Goal: Information Seeking & Learning: Learn about a topic

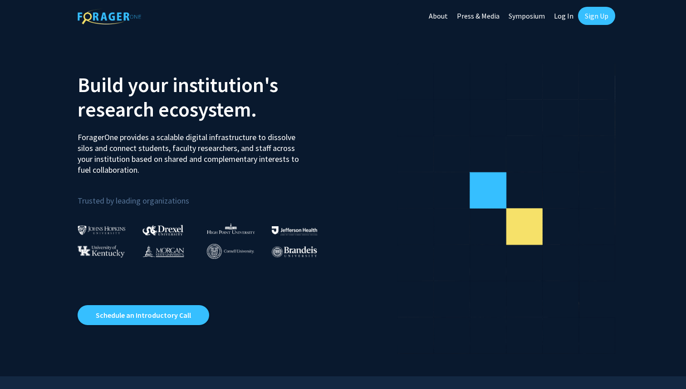
click at [591, 15] on link "Sign Up" at bounding box center [596, 16] width 37 height 18
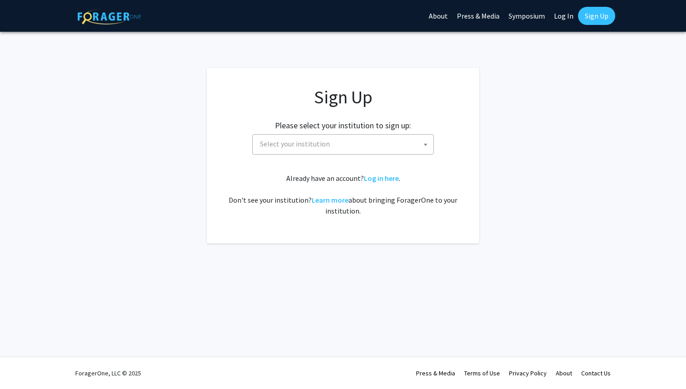
click at [570, 15] on link "Log In" at bounding box center [564, 16] width 29 height 32
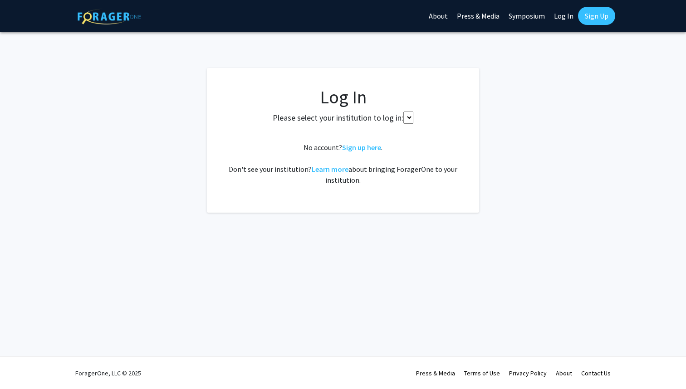
select select
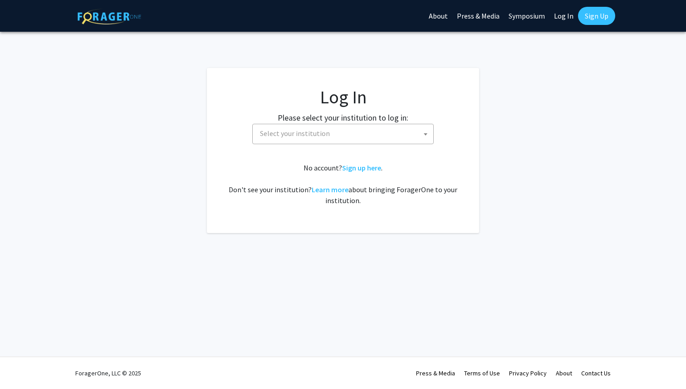
click at [359, 130] on span "Select your institution" at bounding box center [344, 133] width 177 height 19
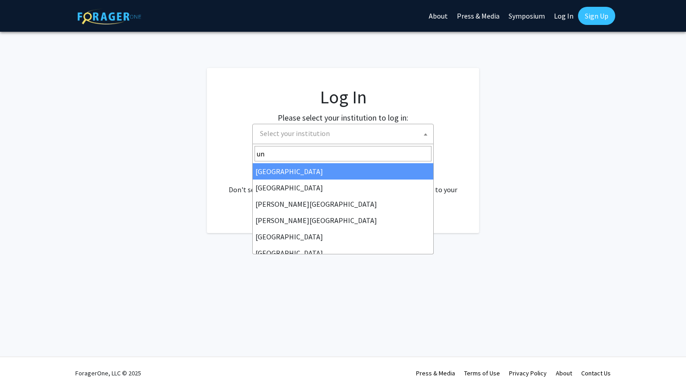
type input "u"
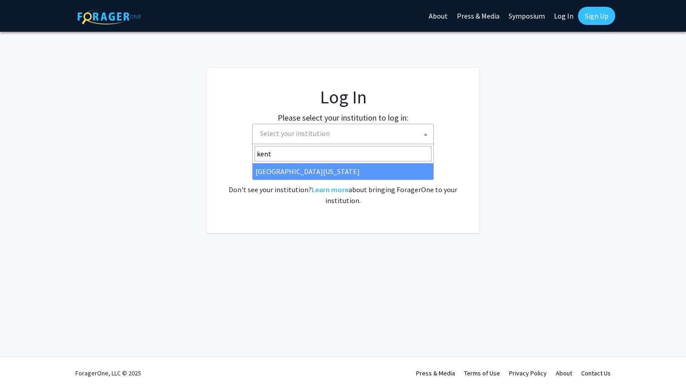
type input "kent"
select select "13"
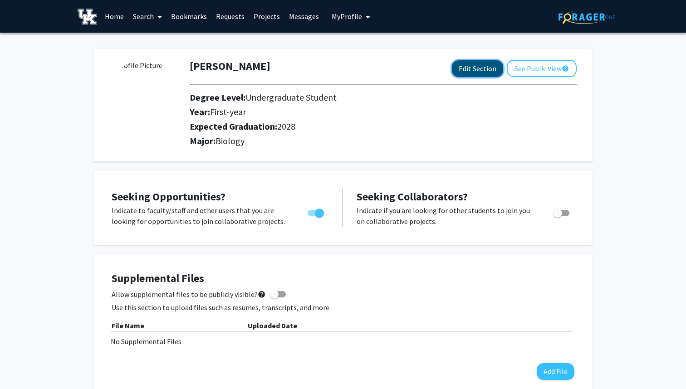
click at [477, 74] on button "Edit Section" at bounding box center [477, 68] width 51 height 17
select select "first-year"
select select "2028"
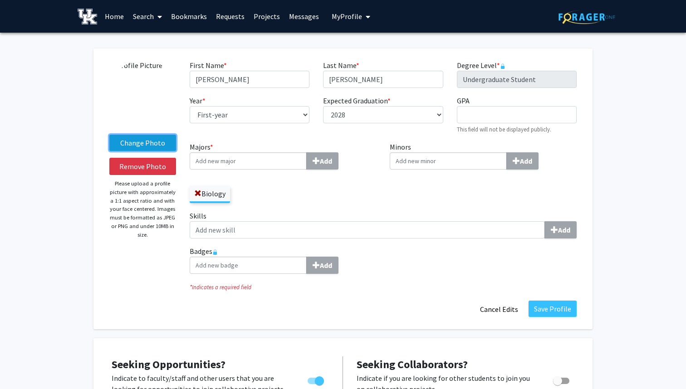
click at [155, 144] on label "Change Photo" at bounding box center [142, 143] width 67 height 16
click at [0, 0] on input "Change Photo" at bounding box center [0, 0] width 0 height 0
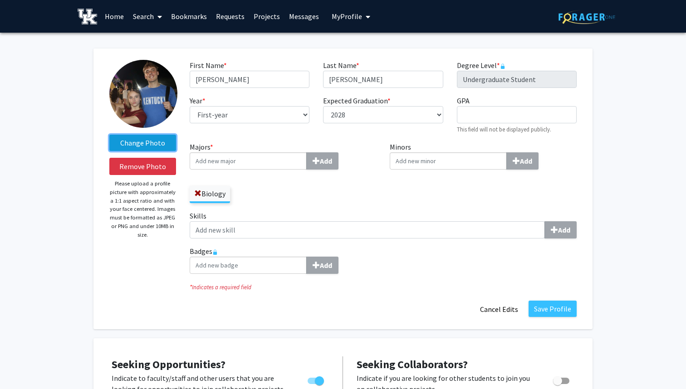
click at [157, 145] on label "Change Photo" at bounding box center [142, 143] width 67 height 16
click at [0, 0] on input "Change Photo" at bounding box center [0, 0] width 0 height 0
click at [147, 138] on label "Change Photo" at bounding box center [142, 143] width 67 height 16
click at [0, 0] on input "Change Photo" at bounding box center [0, 0] width 0 height 0
click at [156, 150] on label "Change Photo" at bounding box center [142, 143] width 67 height 16
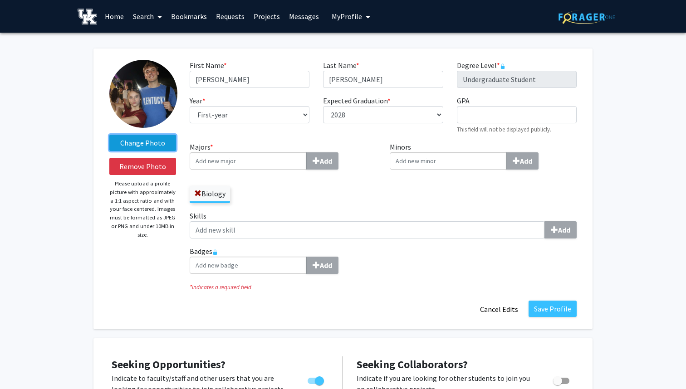
click at [0, 0] on input "Change Photo" at bounding box center [0, 0] width 0 height 0
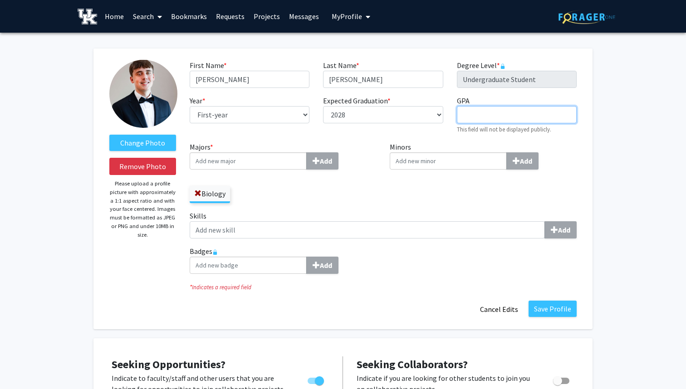
click at [513, 114] on input "GPA required" at bounding box center [517, 114] width 120 height 17
type input "3.700"
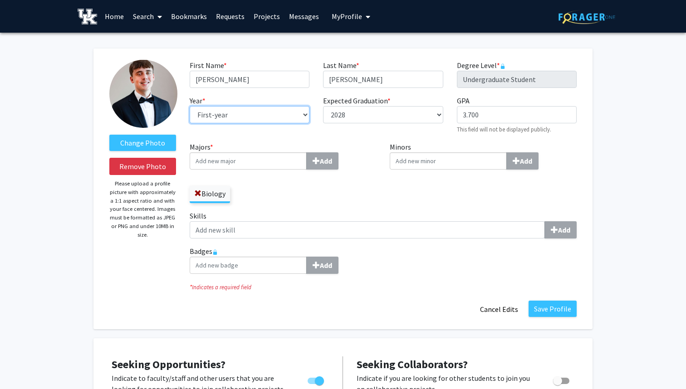
click at [286, 112] on select "--- First-year Sophomore Junior Senior Postbaccalaureate Certificate" at bounding box center [250, 114] width 120 height 17
select select "sophomore"
click at [544, 306] on button "Save Profile" at bounding box center [553, 309] width 48 height 16
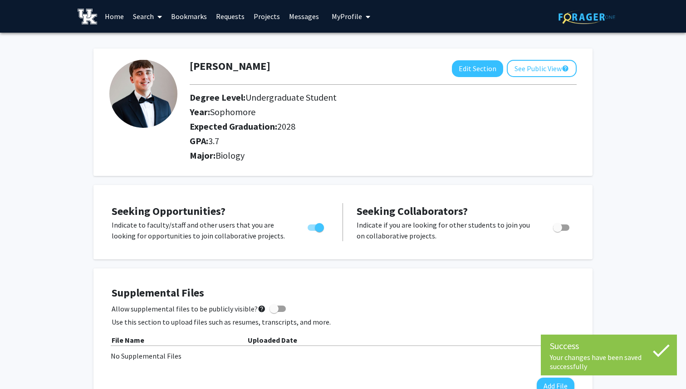
click at [157, 19] on span at bounding box center [158, 17] width 8 height 32
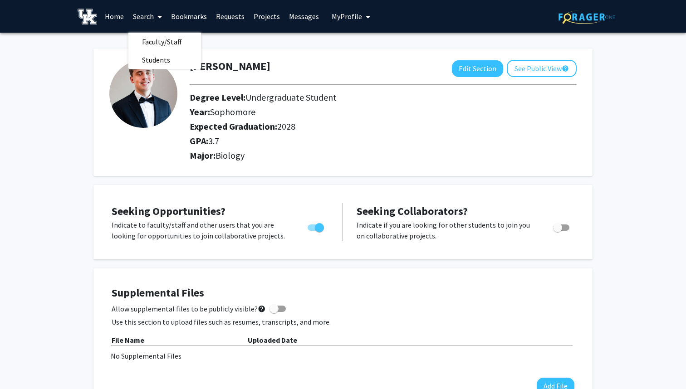
click at [249, 13] on link "Projects" at bounding box center [266, 16] width 35 height 32
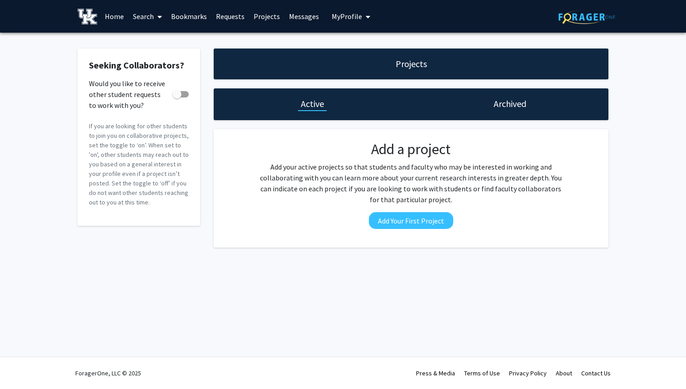
click at [262, 13] on link "Projects" at bounding box center [266, 16] width 35 height 32
click at [178, 12] on link "Bookmarks" at bounding box center [189, 16] width 45 height 32
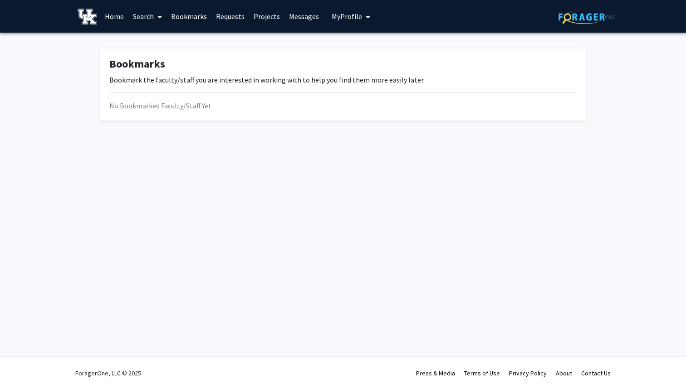
click at [108, 11] on link "Home" at bounding box center [114, 16] width 28 height 32
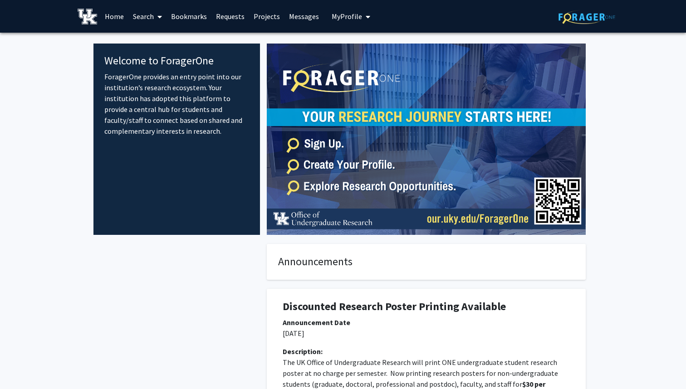
click at [145, 15] on link "Search" at bounding box center [147, 16] width 38 height 32
click at [160, 40] on span "Faculty/Staff" at bounding box center [161, 42] width 67 height 18
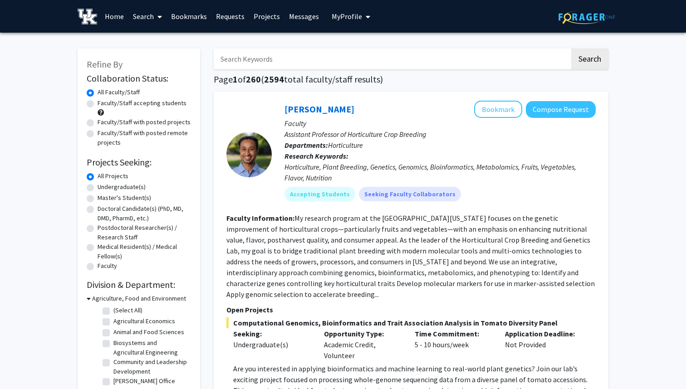
click at [148, 21] on link "Search" at bounding box center [147, 16] width 38 height 32
click at [332, 58] on input "Search Keywords" at bounding box center [392, 59] width 356 height 21
click at [322, 67] on input "Search Keywords" at bounding box center [392, 59] width 356 height 21
click at [125, 185] on label "Undergraduate(s)" at bounding box center [122, 187] width 48 height 10
click at [103, 185] on input "Undergraduate(s)" at bounding box center [101, 185] width 6 height 6
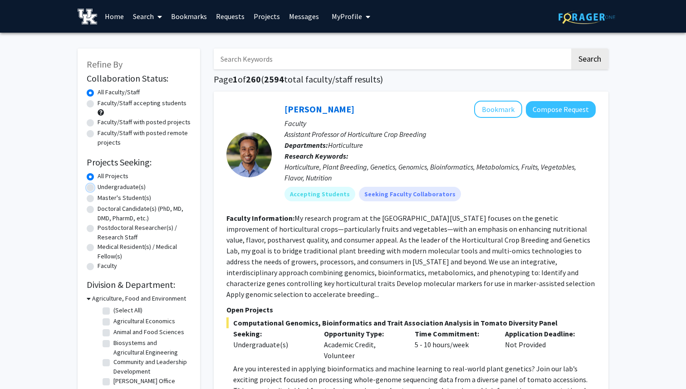
radio input "true"
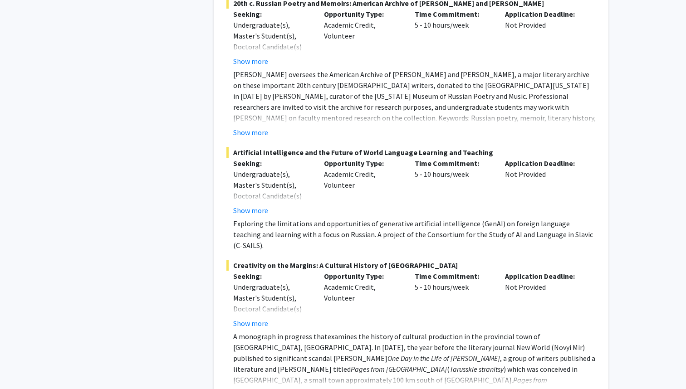
scroll to position [4486, 0]
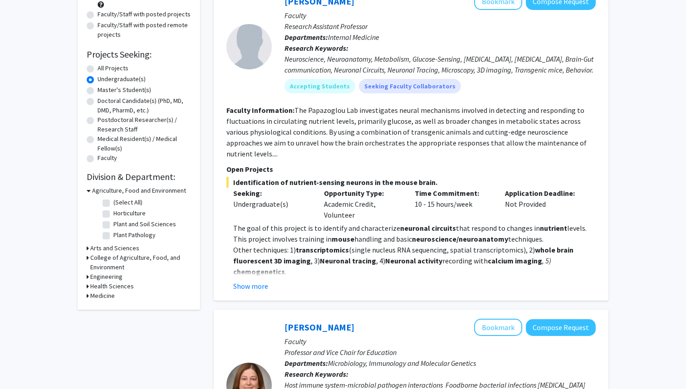
scroll to position [109, 0]
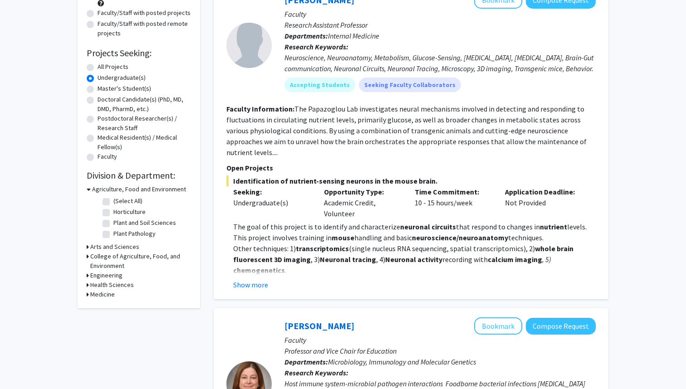
click at [132, 247] on h3 "Arts and Sciences" at bounding box center [114, 247] width 49 height 10
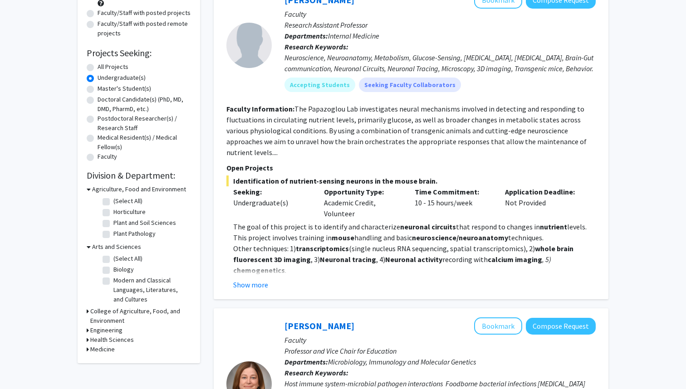
click at [114, 314] on h3 "College of Agriculture, Food, and Environment" at bounding box center [140, 316] width 101 height 19
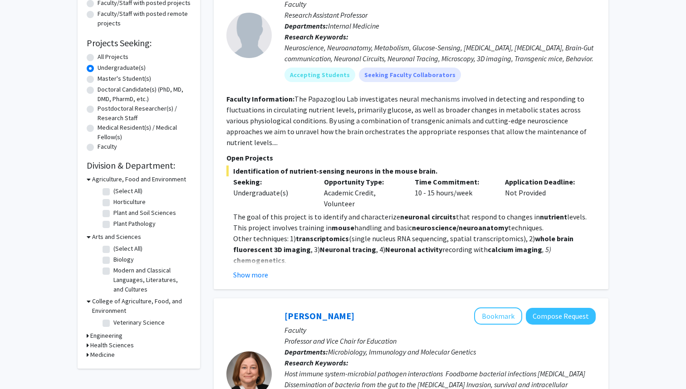
scroll to position [122, 0]
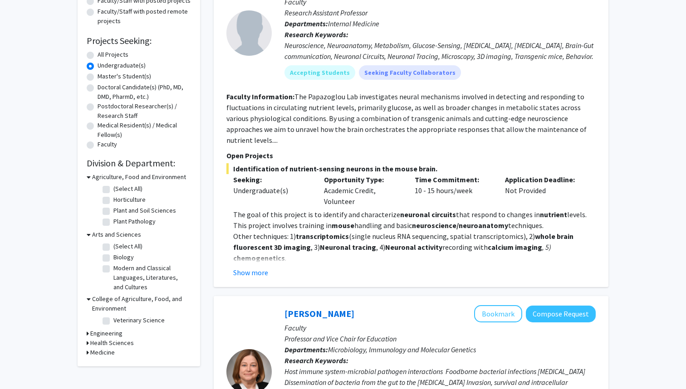
click at [106, 332] on h3 "Engineering" at bounding box center [106, 334] width 32 height 10
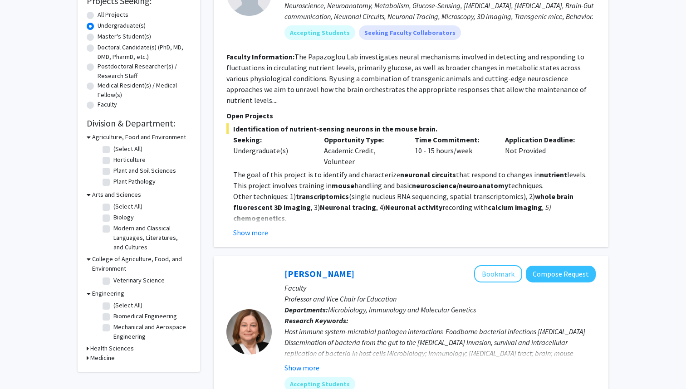
scroll to position [165, 0]
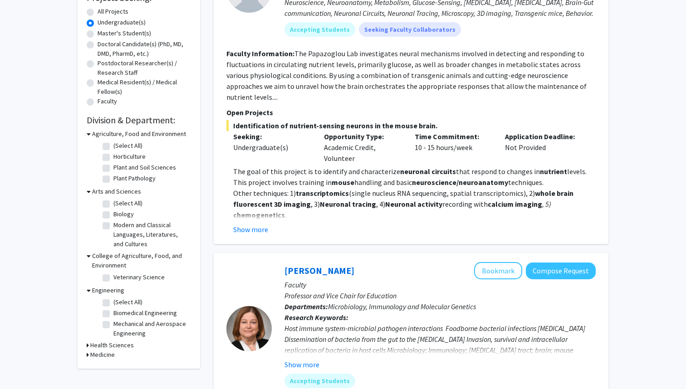
click at [110, 348] on h3 "Health Sciences" at bounding box center [112, 346] width 44 height 10
click at [106, 368] on h3 "Medicine" at bounding box center [102, 371] width 25 height 10
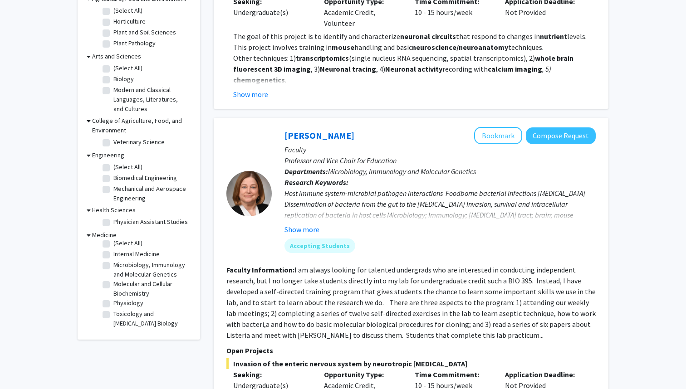
scroll to position [0, 0]
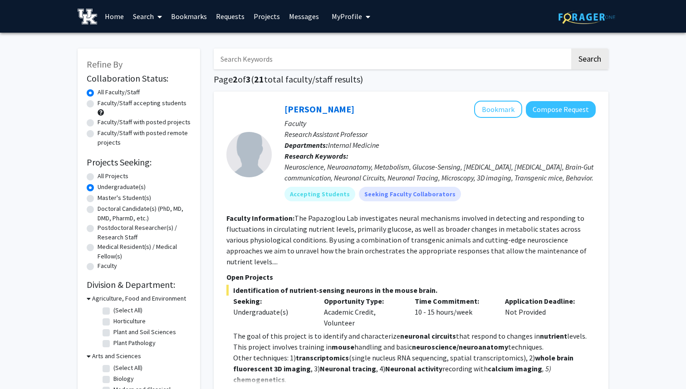
click at [466, 58] on input "Search Keywords" at bounding box center [392, 59] width 356 height 21
type input "gluten"
click at [571, 49] on button "Search" at bounding box center [589, 59] width 37 height 21
radio input "true"
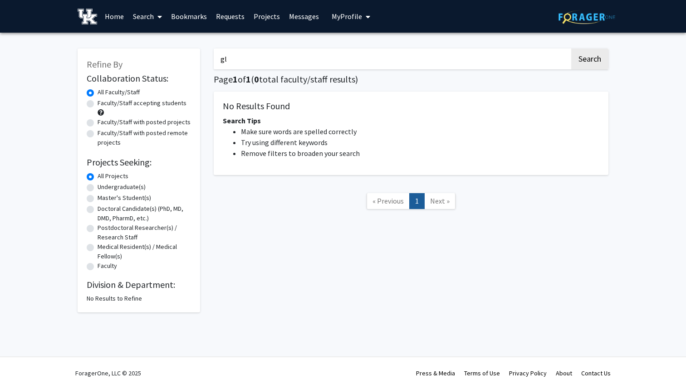
type input "g"
click at [553, 204] on nav "« Previous 1 Next »" at bounding box center [411, 202] width 395 height 37
click at [125, 120] on label "Faculty/Staff with posted projects" at bounding box center [144, 123] width 93 height 10
click at [103, 120] on input "Faculty/Staff with posted projects" at bounding box center [101, 121] width 6 height 6
radio input "true"
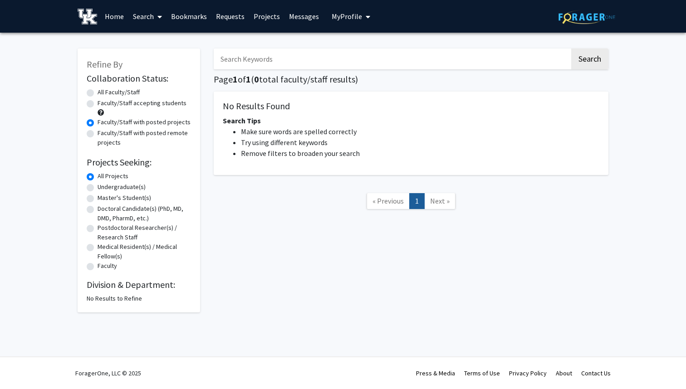
click at [122, 133] on label "Faculty/Staff with posted remote projects" at bounding box center [145, 137] width 94 height 19
click at [103, 133] on input "Faculty/Staff with posted remote projects" at bounding box center [101, 131] width 6 height 6
radio input "true"
click at [128, 100] on label "Faculty/Staff accepting students" at bounding box center [142, 103] width 89 height 10
click at [124, 92] on label "All Faculty/Staff" at bounding box center [119, 93] width 42 height 10
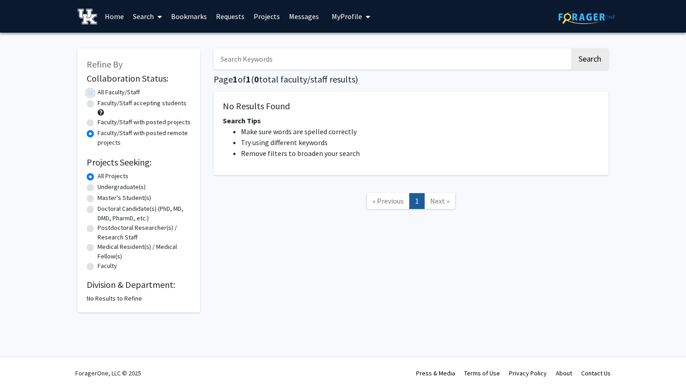
click at [103, 92] on input "All Faculty/Staff" at bounding box center [101, 91] width 6 height 6
radio input "true"
click at [332, 246] on div "Search Page 1 of 1 ( 0 total faculty/staff results) No Results Found Search Tip…" at bounding box center [411, 175] width 409 height 273
click at [531, 60] on input "gluten" at bounding box center [392, 59] width 356 height 21
type input "g"
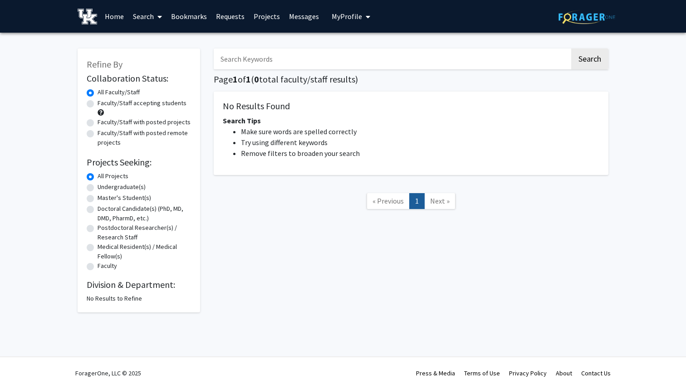
click at [571, 49] on button "Search" at bounding box center [589, 59] width 37 height 21
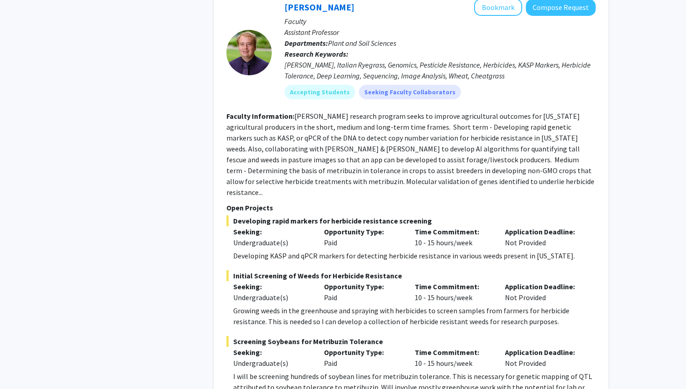
scroll to position [3231, 0]
